Goal: Find specific page/section: Find specific page/section

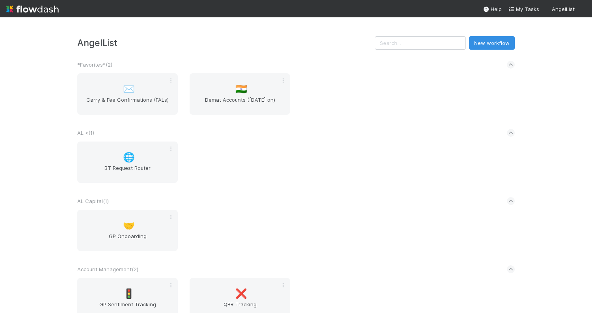
scroll to position [344, 0]
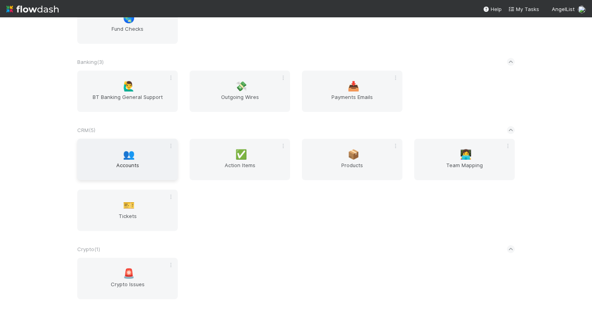
click at [133, 162] on span "Accounts" at bounding box center [127, 169] width 94 height 16
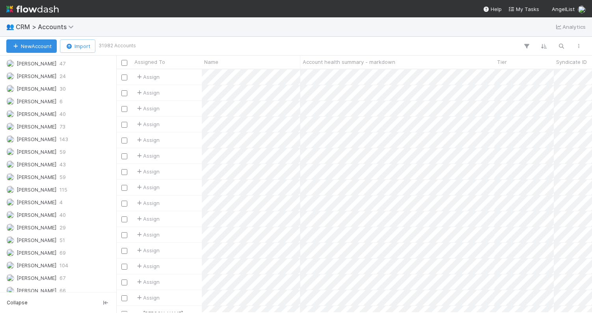
scroll to position [357, 0]
click at [73, 175] on div "[PERSON_NAME] 59" at bounding box center [60, 176] width 108 height 10
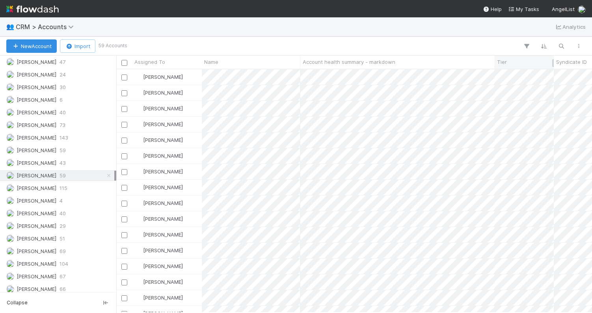
click at [504, 63] on span "Tier" at bounding box center [502, 62] width 10 height 8
click at [527, 74] on div "Sort A → Z" at bounding box center [542, 77] width 90 height 12
click at [52, 123] on div "[PERSON_NAME] 73" at bounding box center [60, 125] width 108 height 10
click at [499, 62] on span "Tier" at bounding box center [502, 62] width 10 height 8
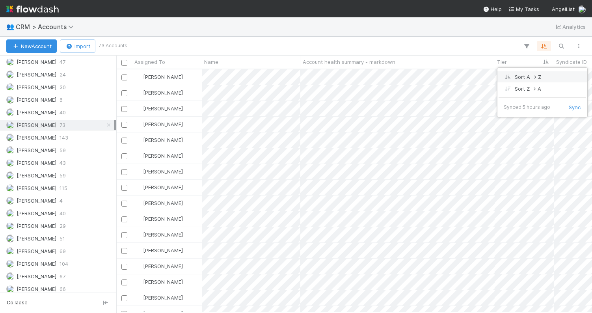
click at [521, 74] on div "Sort A → Z" at bounding box center [542, 77] width 90 height 12
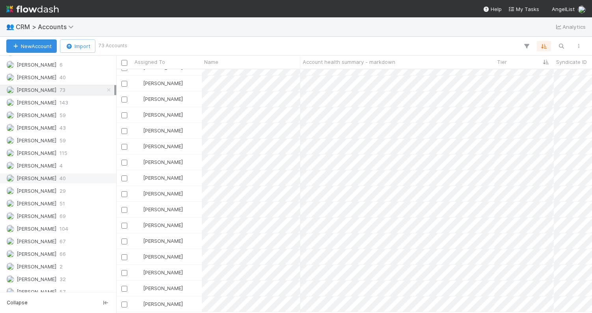
scroll to position [399, 0]
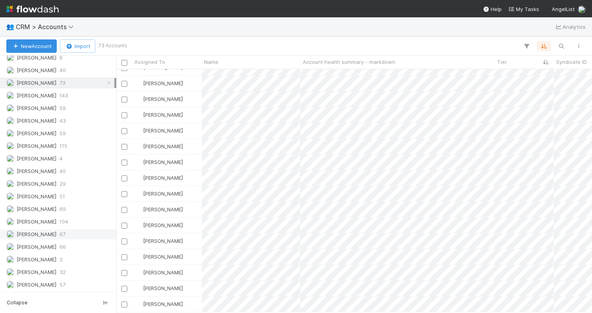
click at [74, 231] on div "[PERSON_NAME] 67" at bounding box center [60, 234] width 108 height 10
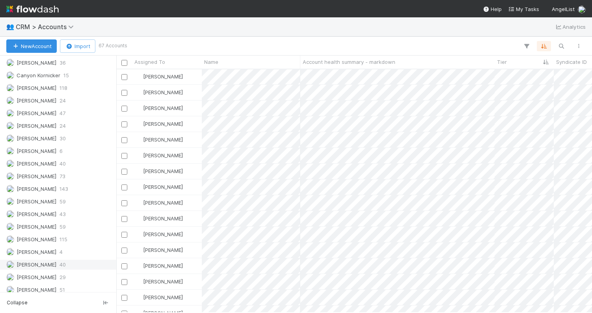
scroll to position [287, 0]
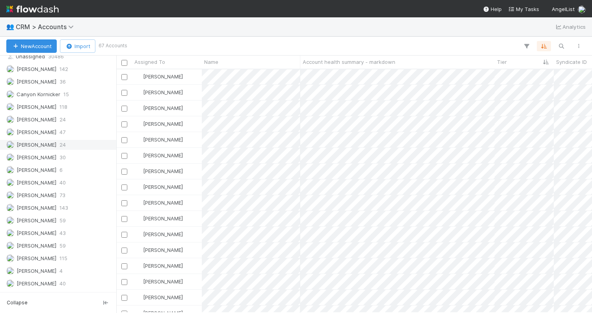
click at [58, 147] on div "[PERSON_NAME] 24" at bounding box center [60, 145] width 108 height 10
click at [454, 24] on div "👥 CRM > Accounts Analytics" at bounding box center [296, 26] width 592 height 19
